Goal: Information Seeking & Learning: Learn about a topic

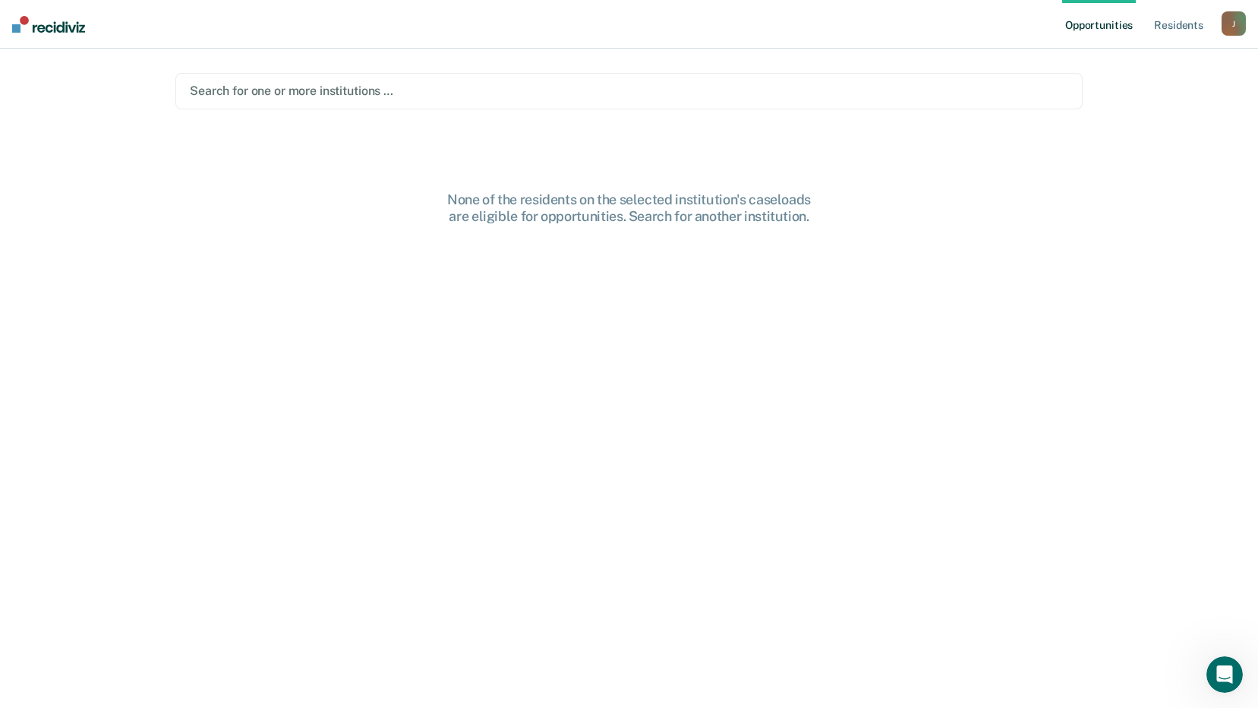
click at [500, 91] on div at bounding box center [629, 90] width 879 height 17
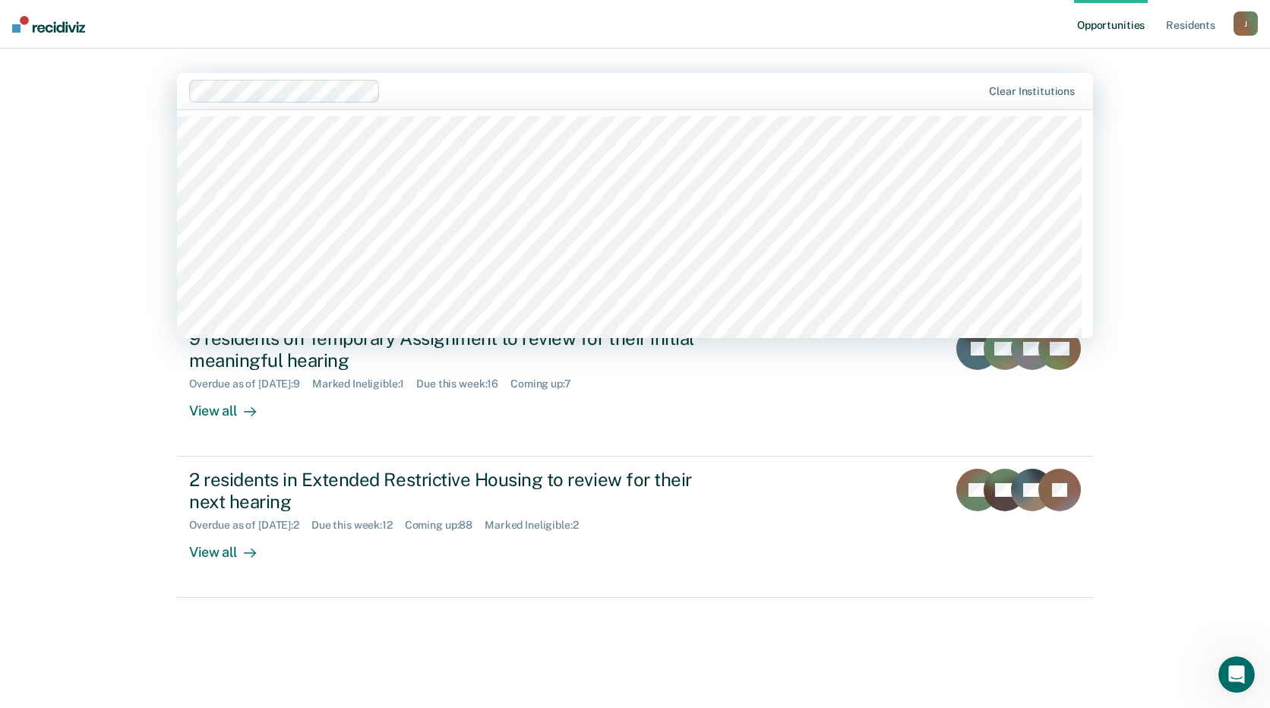
click at [1195, 291] on div "Opportunities Resident s [PERSON_NAME][EMAIL_ADDRESS][PERSON_NAME][DOMAIN_NAME]…" at bounding box center [635, 354] width 1270 height 708
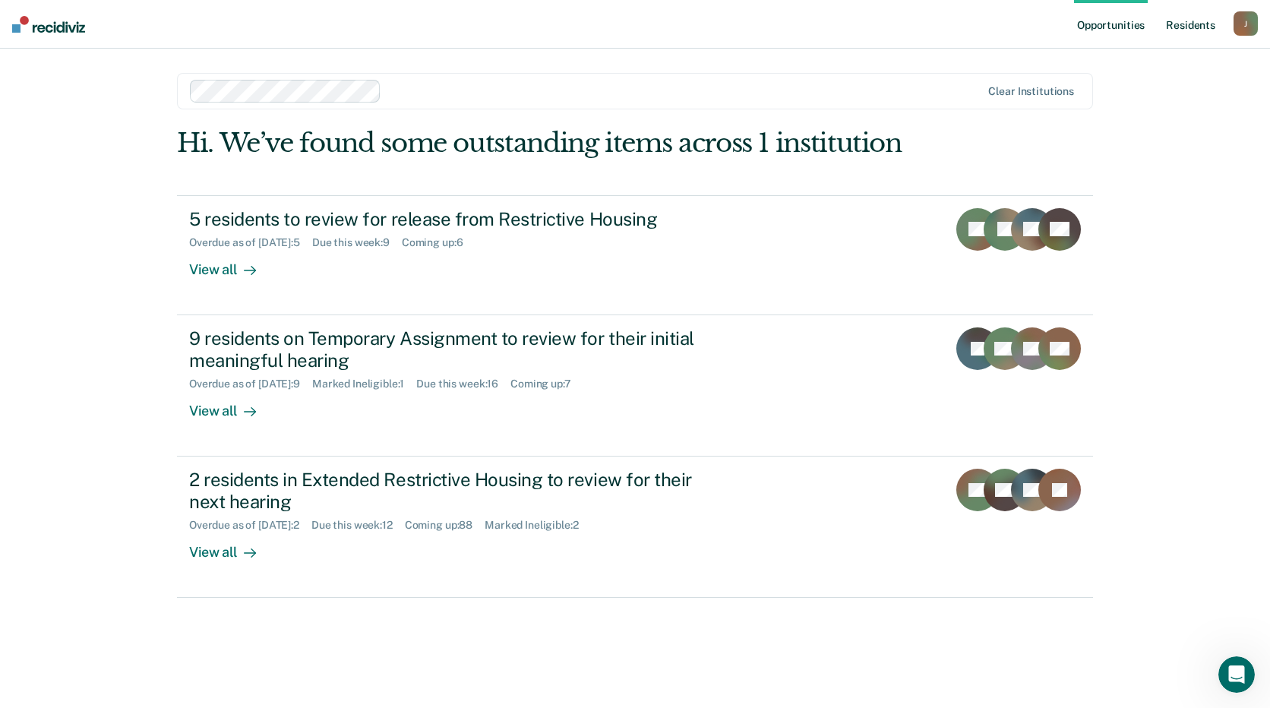
click at [1184, 24] on link "Resident s" at bounding box center [1190, 24] width 55 height 49
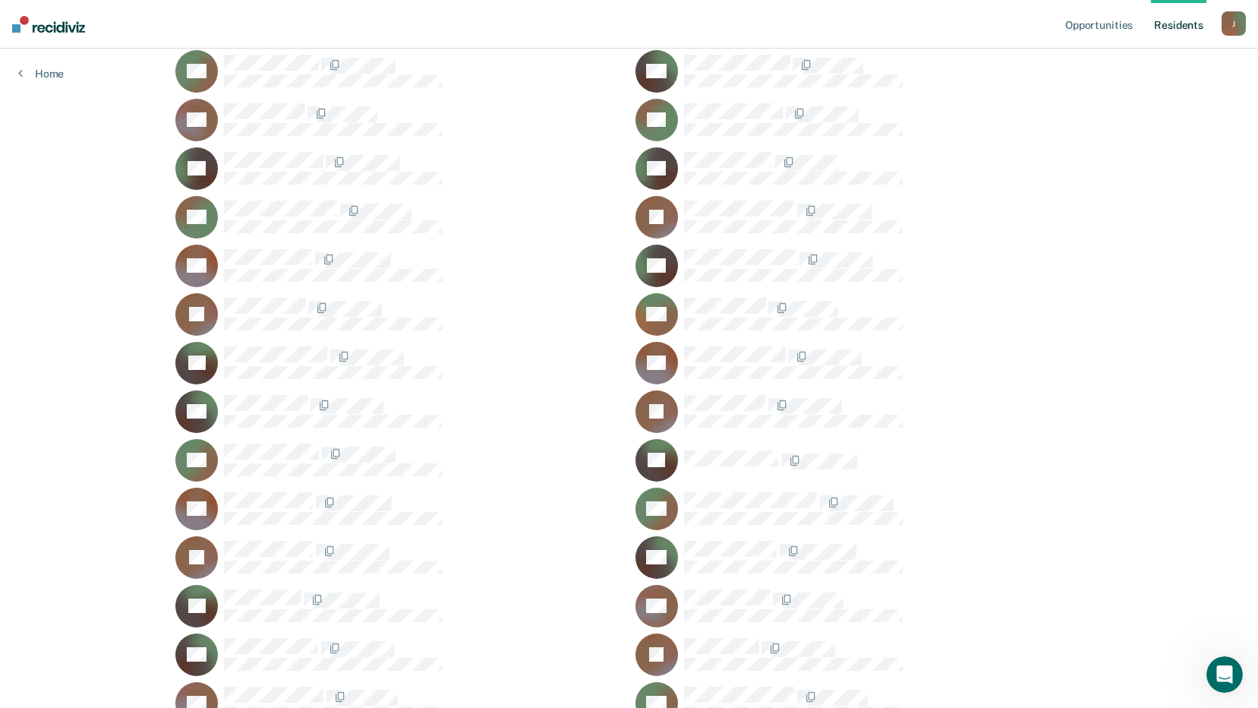
scroll to position [24628, 0]
